Goal: Task Accomplishment & Management: Manage account settings

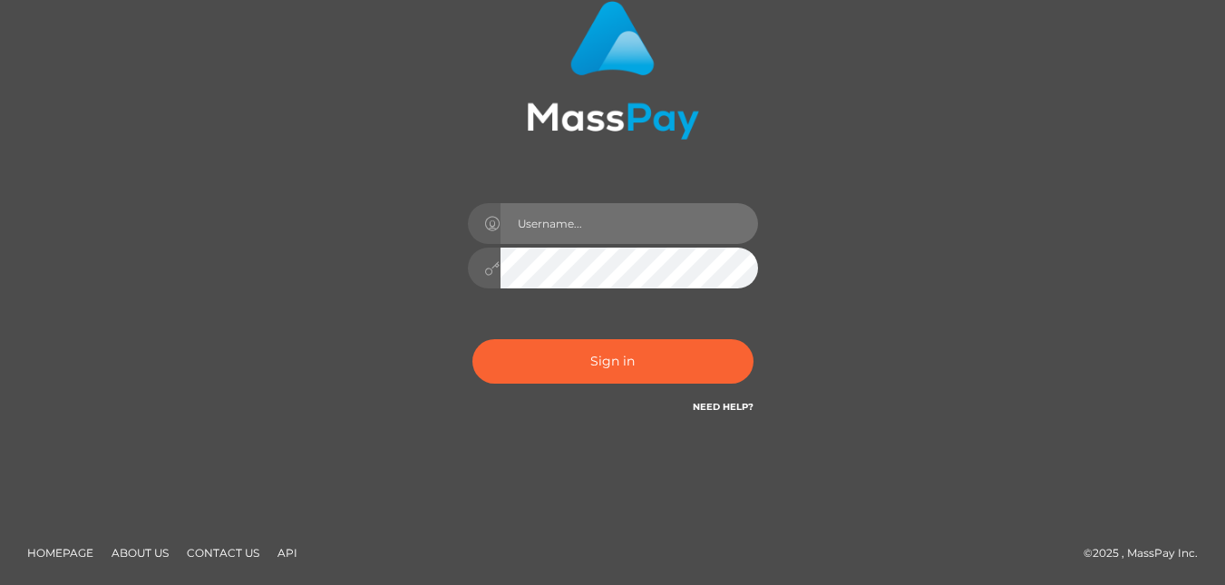
scroll to position [149, 0]
click at [583, 226] on input "text" at bounding box center [630, 223] width 258 height 41
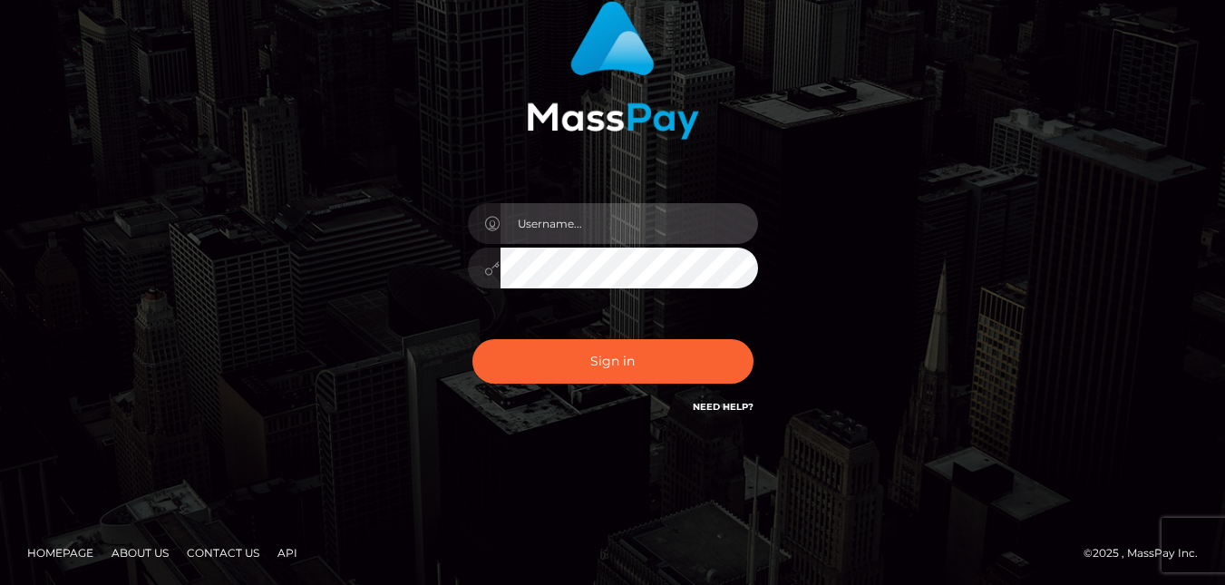
type input "[EMAIL_ADDRESS][DOMAIN_NAME]"
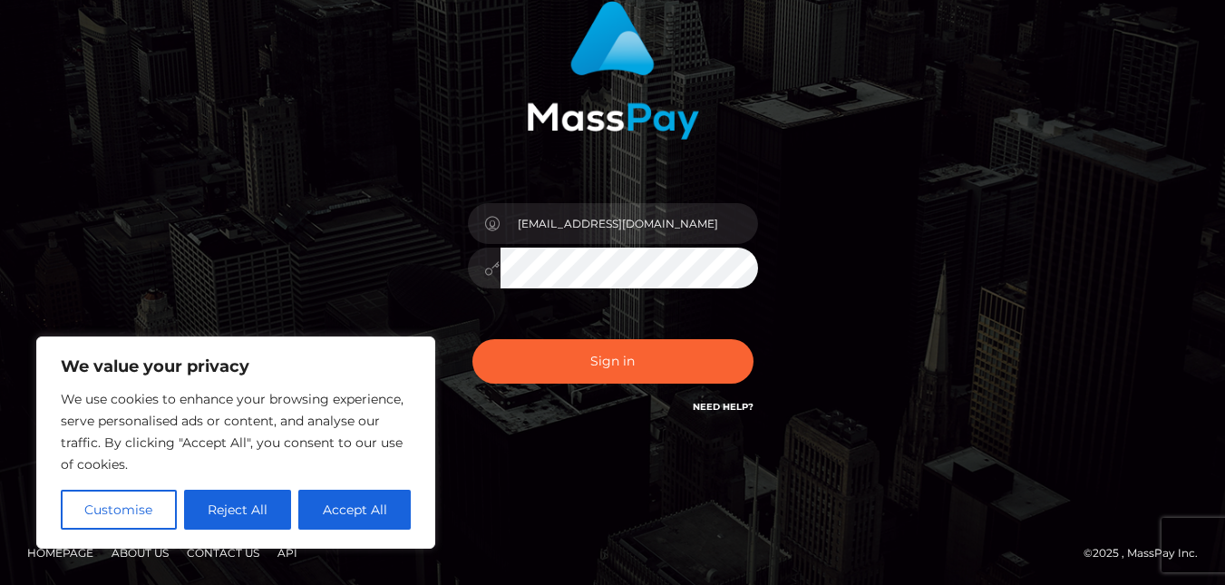
click at [473, 339] on button "Sign in" at bounding box center [613, 361] width 281 height 44
click at [357, 523] on button "Accept All" at bounding box center [354, 510] width 112 height 40
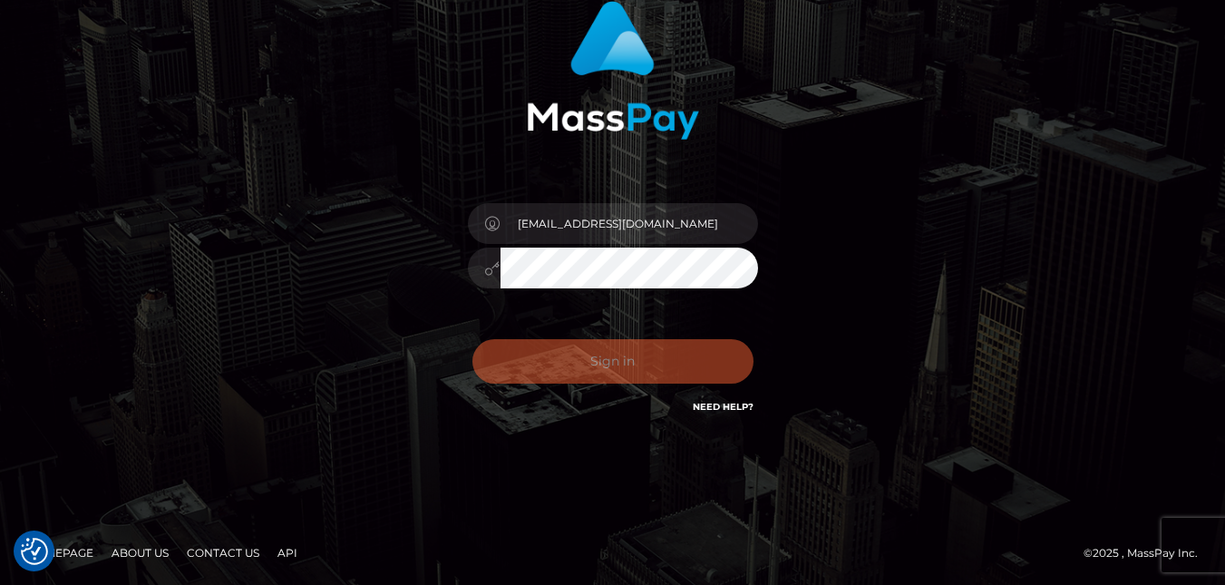
checkbox input "true"
click at [364, 506] on div "sophieblow0@gmail.com" at bounding box center [612, 218] width 1225 height 734
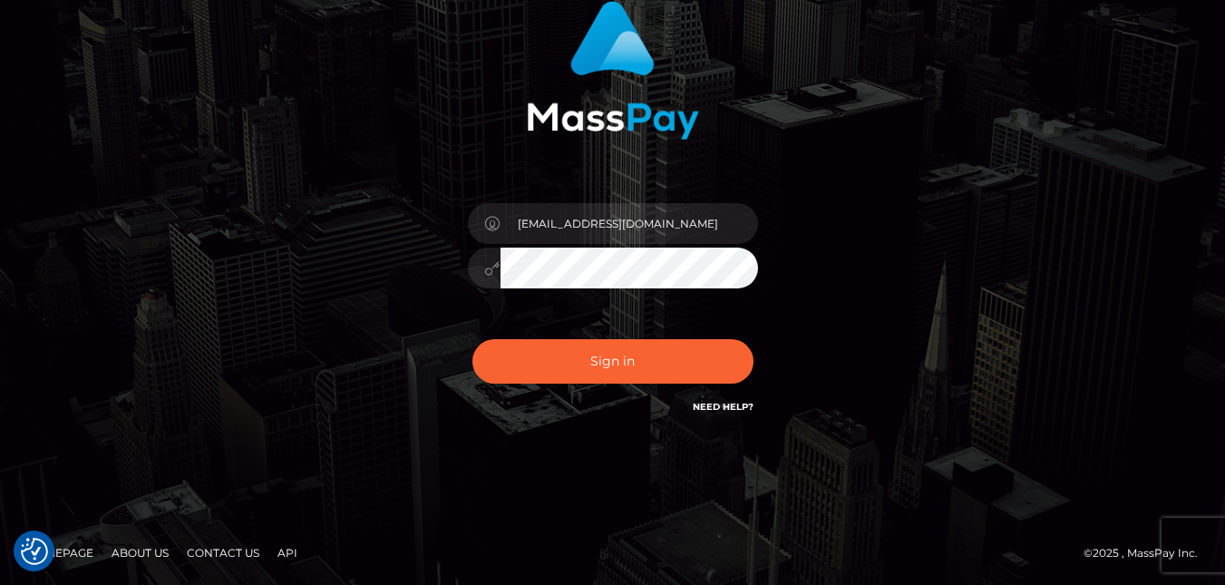
click at [353, 449] on div "sophieblow0@gmail.com Sign in" at bounding box center [613, 218] width 1034 height 462
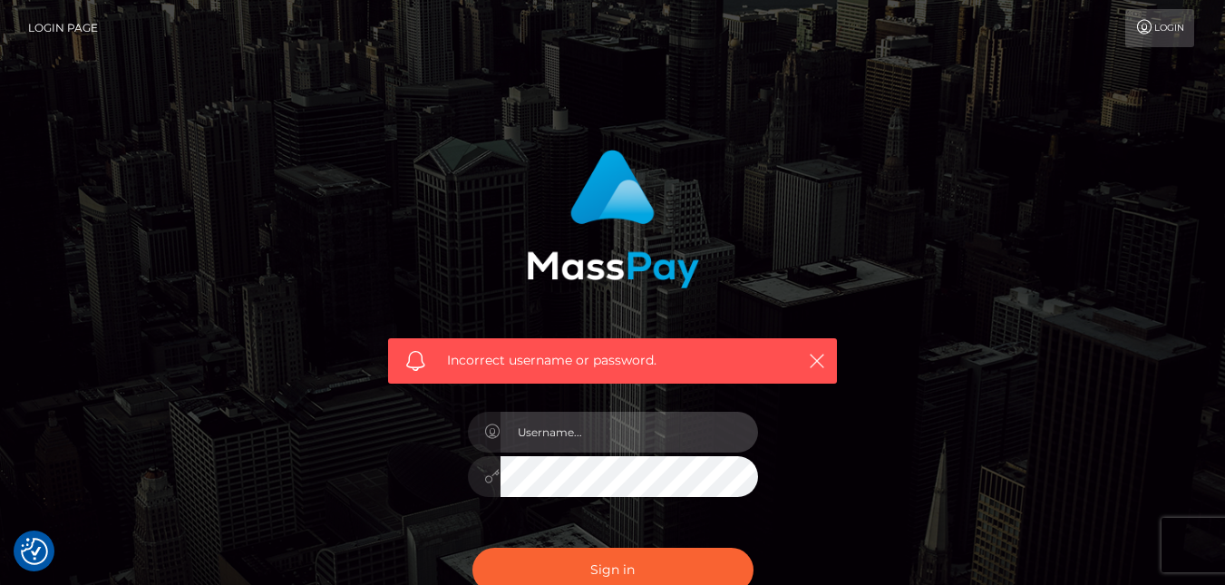
click at [591, 426] on input "text" at bounding box center [630, 432] width 258 height 41
type input "Sophbritt"
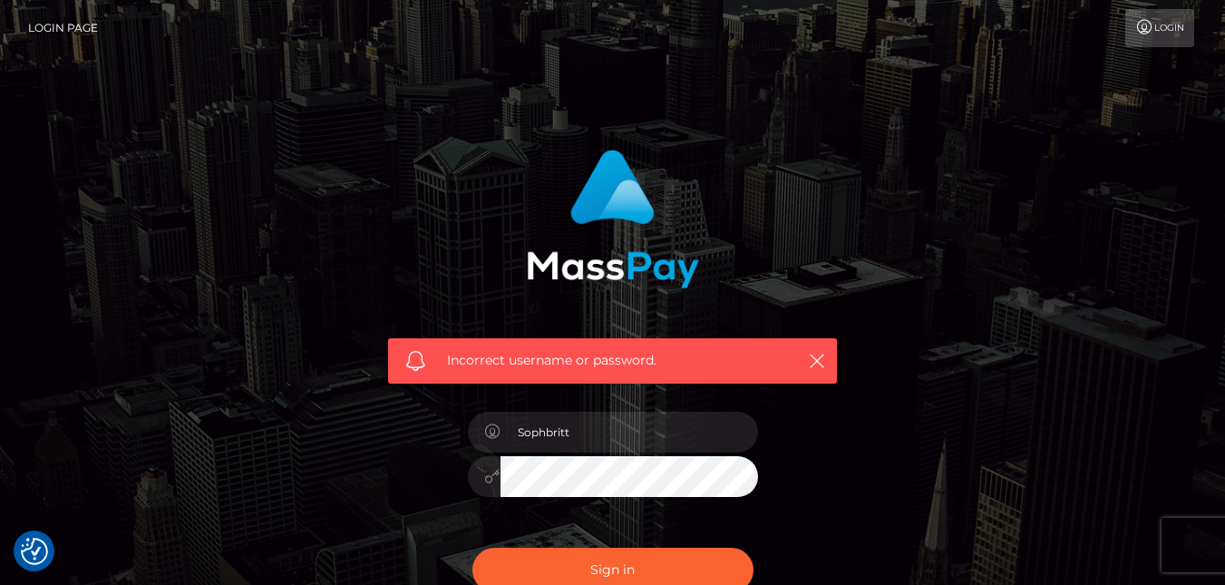
click at [473, 548] on button "Sign in" at bounding box center [613, 570] width 281 height 44
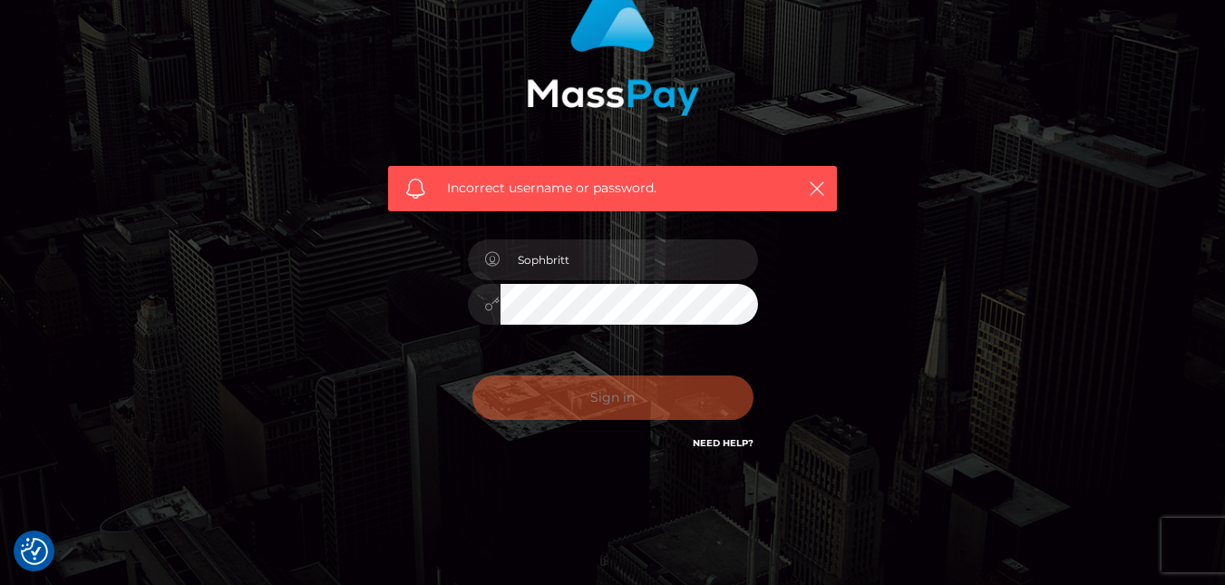
scroll to position [209, 0]
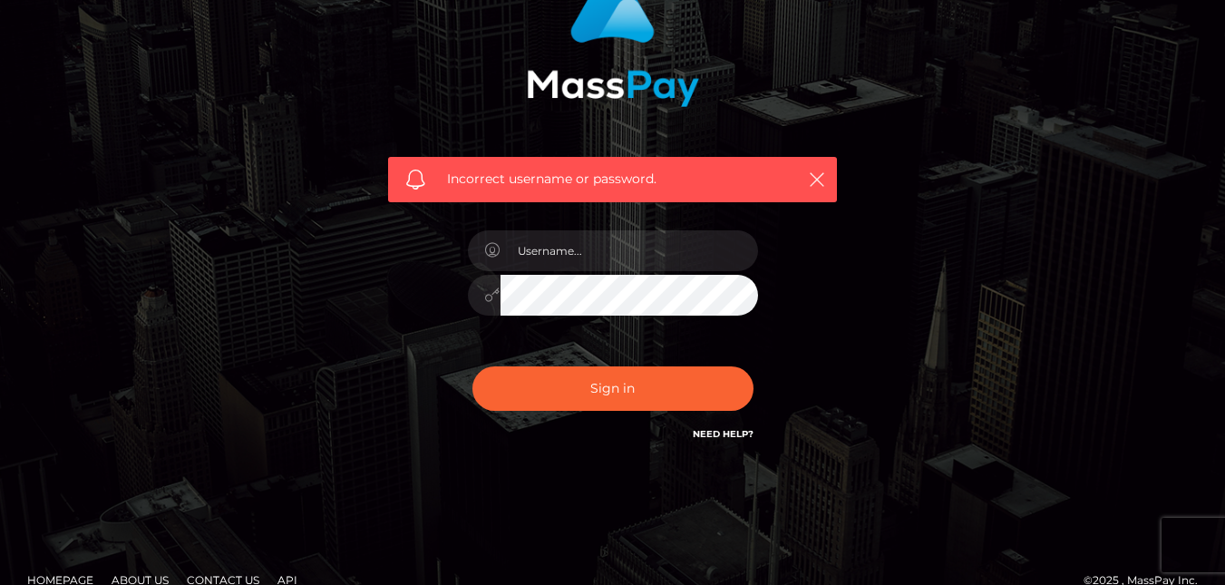
scroll to position [181, 0]
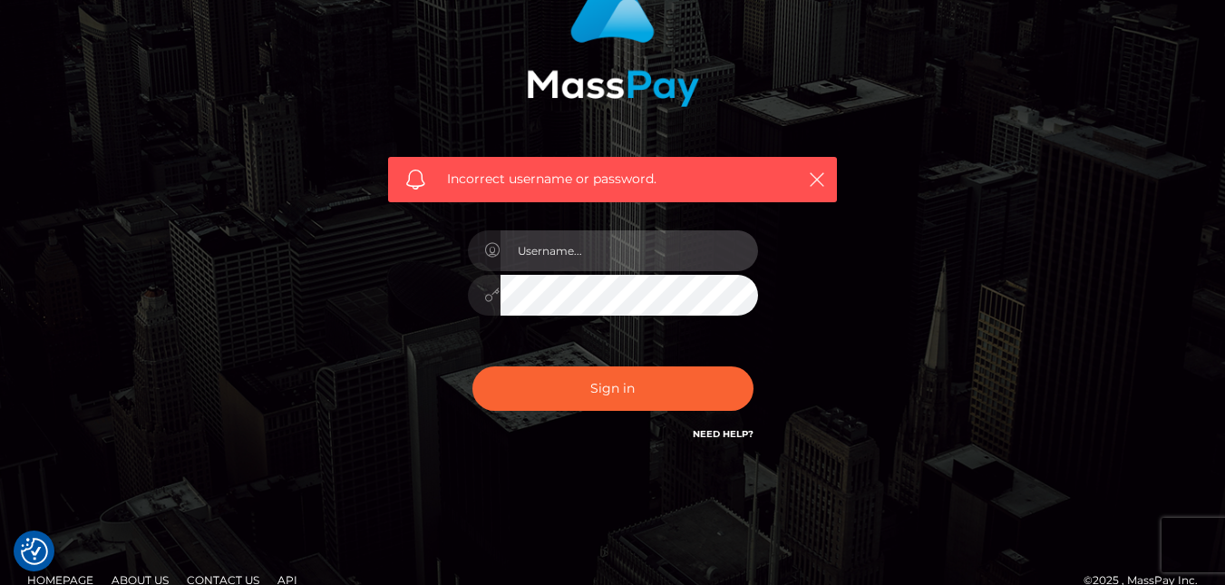
click at [605, 262] on input "text" at bounding box center [630, 250] width 258 height 41
type input "eugebr72@gmail.com"
click at [473, 366] on button "Sign in" at bounding box center [613, 388] width 281 height 44
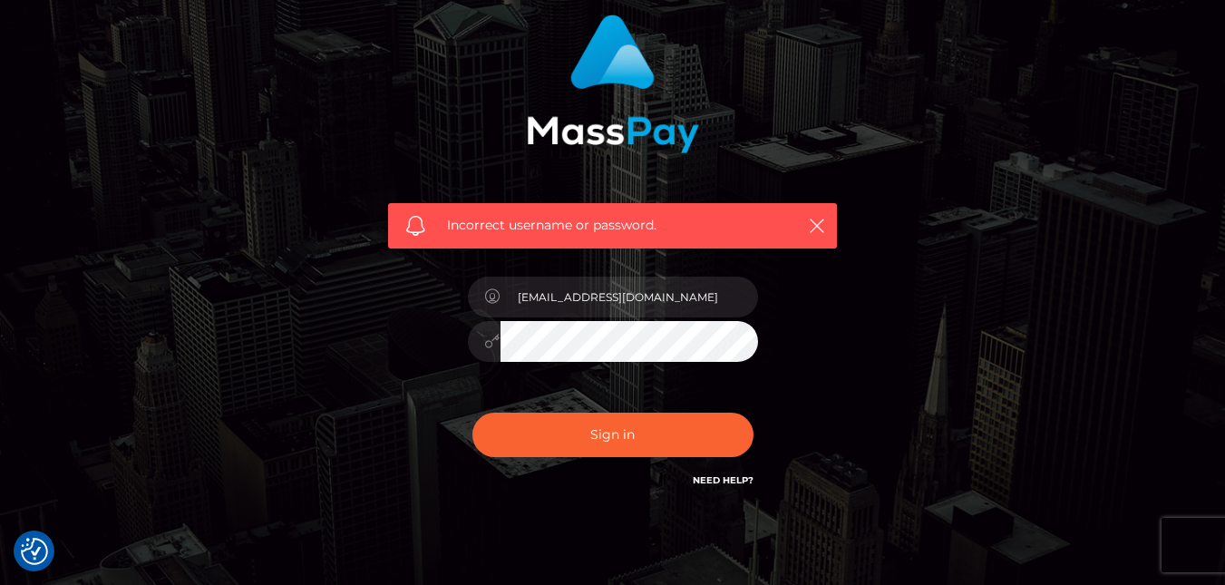
scroll to position [209, 0]
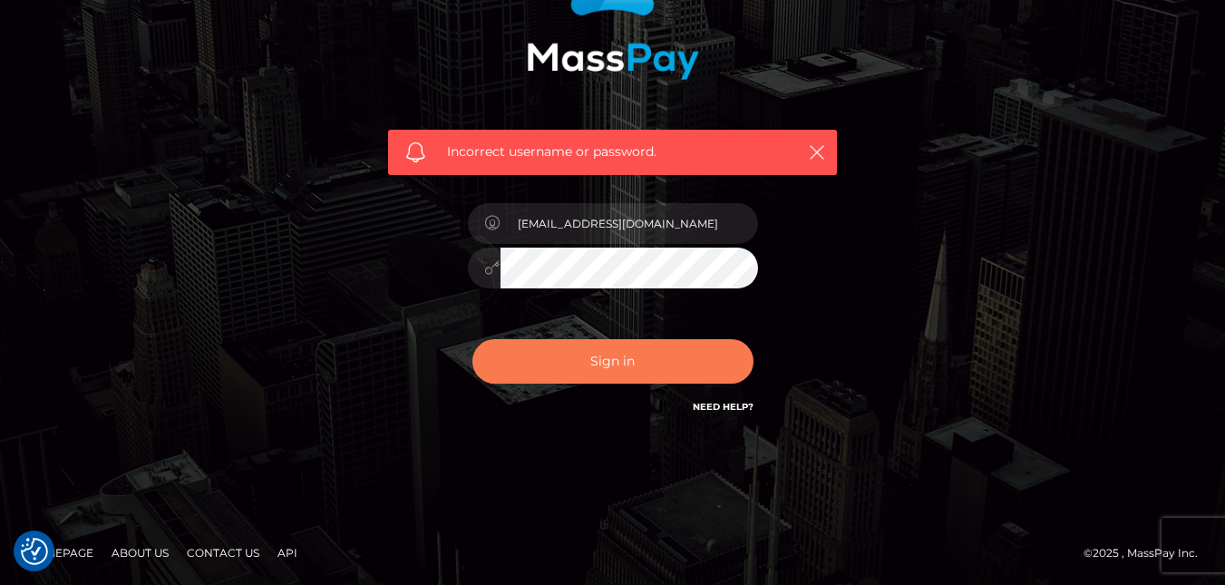
click at [591, 356] on button "Sign in" at bounding box center [613, 361] width 281 height 44
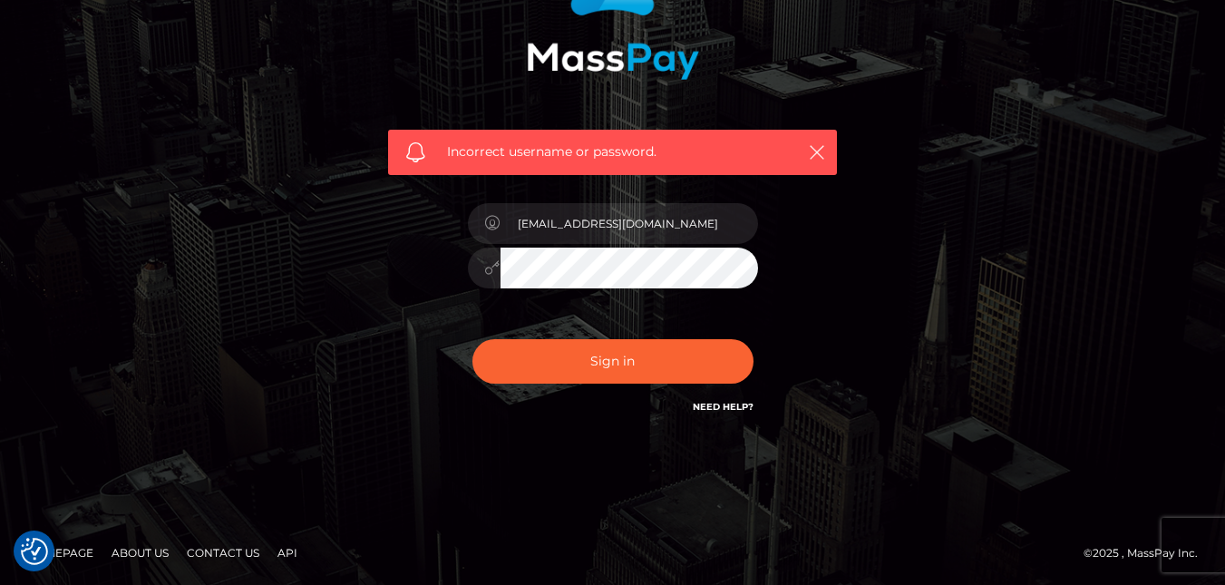
click at [444, 273] on div "Incorrect username or password. eugebr72@gmail.com" at bounding box center [613, 178] width 476 height 503
click at [572, 244] on div "eugebr72@gmail.com" at bounding box center [612, 259] width 317 height 139
click at [476, 265] on div at bounding box center [613, 265] width 290 height 35
click at [473, 339] on button "Sign in" at bounding box center [613, 361] width 281 height 44
